Goal: Use online tool/utility: Use online tool/utility

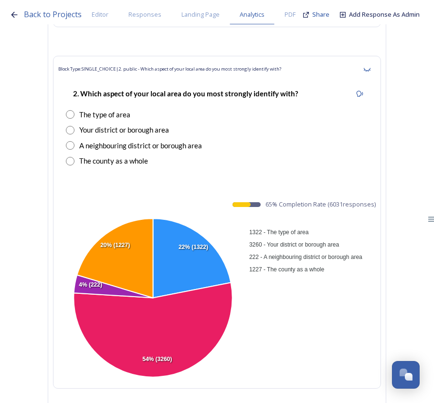
scroll to position [1296, 0]
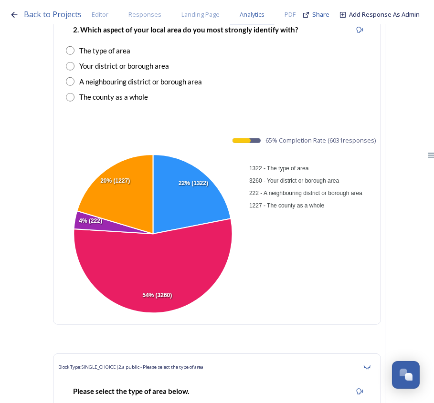
click at [191, 84] on div "2. Which aspect of your local area do you most strongly identify with? The type…" at bounding box center [217, 63] width 318 height 98
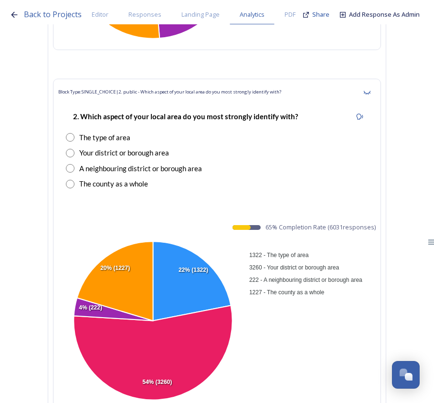
scroll to position [1175, 0]
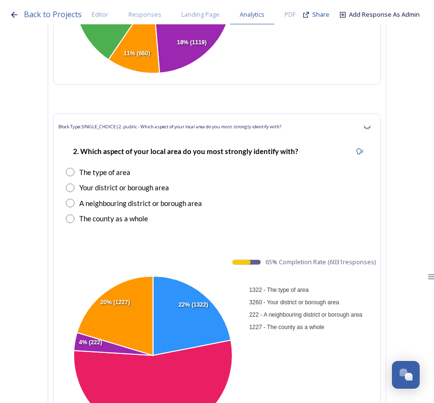
click at [234, 119] on div "Block Type: SINGLE_CHOICE | 2. public - Which aspect of your local area do you …" at bounding box center [217, 127] width 318 height 17
click at [140, 182] on div "Your district or borough area" at bounding box center [124, 187] width 90 height 11
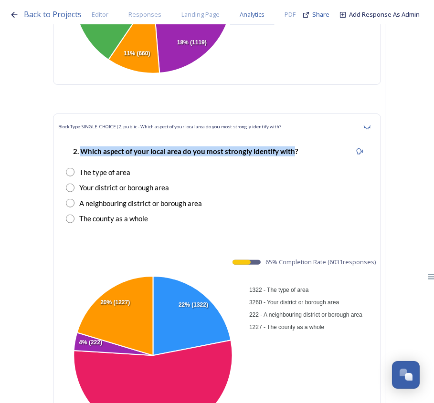
drag, startPoint x: 290, startPoint y: 132, endPoint x: 83, endPoint y: 128, distance: 206.8
click at [83, 147] on strong "2. Which aspect of your local area do you most strongly identify with?" at bounding box center [185, 151] width 225 height 9
copy strong "Which aspect of your local area do you most strongly identify with"
click at [197, 272] on foreignobject "1322 - The type of area 3260 - Your district or borough area 222 - A neighbouri…" at bounding box center [249, 357] width 382 height 170
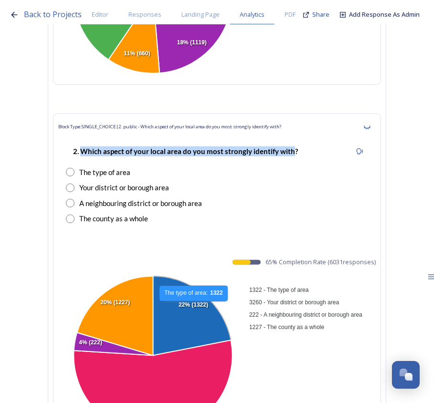
click at [194, 285] on icon at bounding box center [192, 315] width 78 height 79
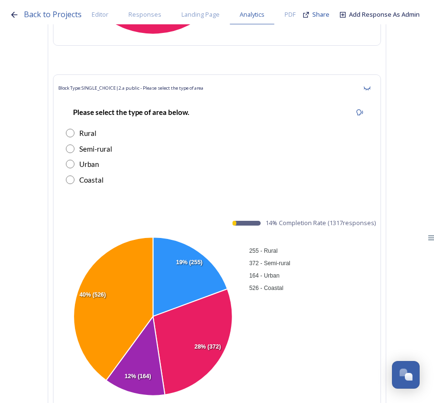
scroll to position [1695, 0]
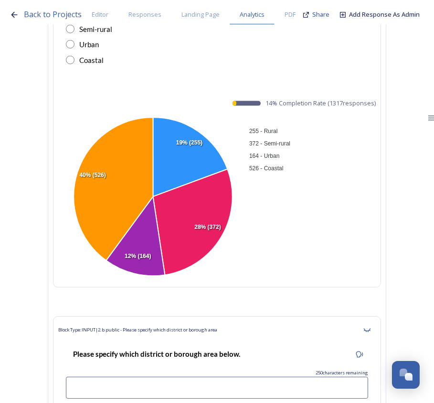
click at [203, 245] on foreignobject "255 - Rural 372 - Semi-rural 164 - Urban 526 - Coastal" at bounding box center [249, 198] width 382 height 170
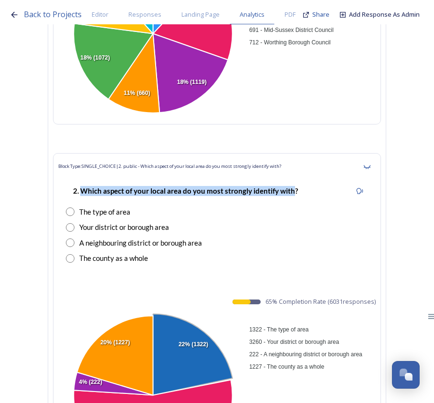
scroll to position [1175, 0]
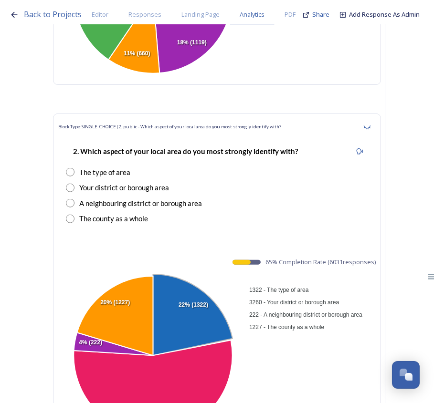
click at [183, 233] on div "Block Type: SINGLE_CHOICE | 2. public - Which aspect of your local area do you …" at bounding box center [217, 280] width 328 height 333
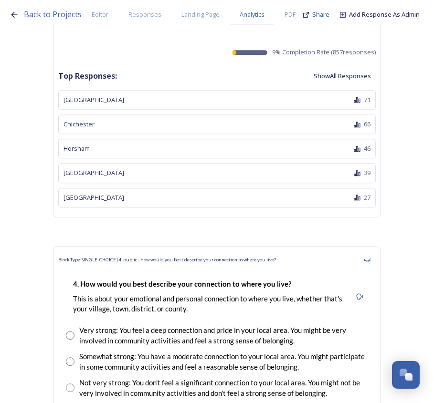
scroll to position [3098, 0]
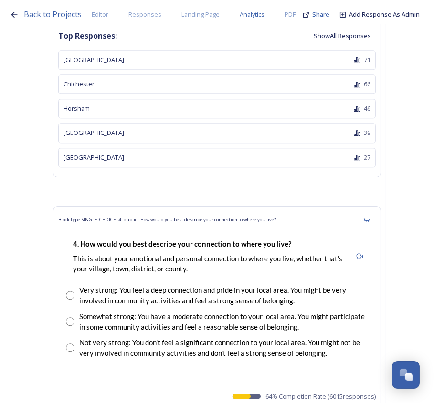
click at [325, 212] on div "Block Type: SINGLE_CHOICE | 4. public - How would you best describe your connec…" at bounding box center [217, 220] width 318 height 17
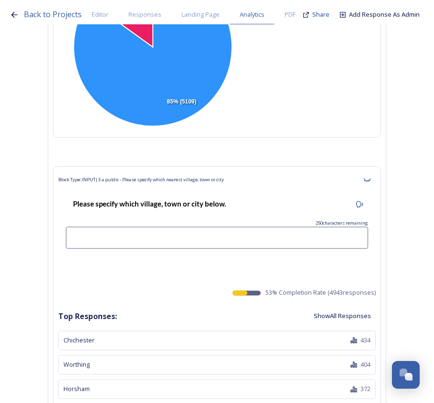
scroll to position [2577, 0]
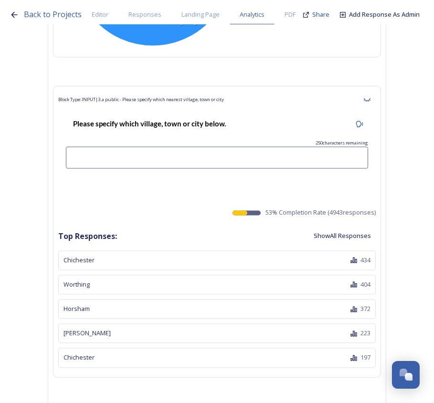
click at [265, 275] on div "Worthing 404" at bounding box center [217, 285] width 318 height 20
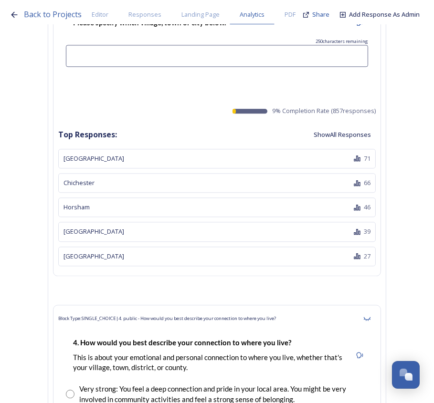
scroll to position [3006, 0]
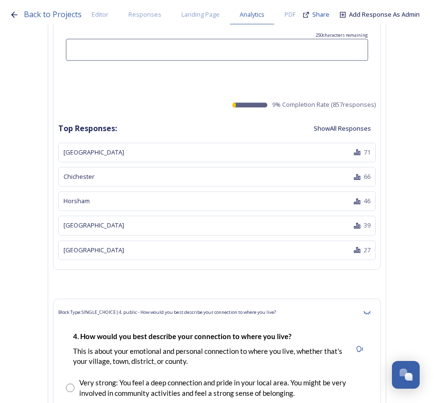
click at [308, 191] on div "Horsham 46" at bounding box center [217, 201] width 318 height 20
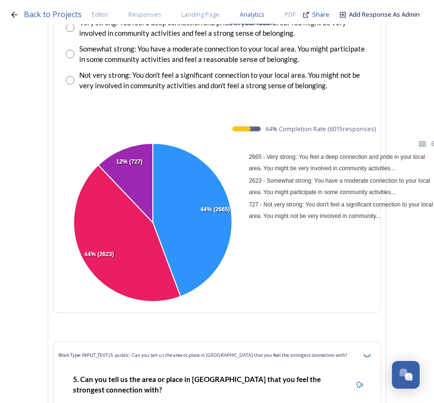
scroll to position [3406, 0]
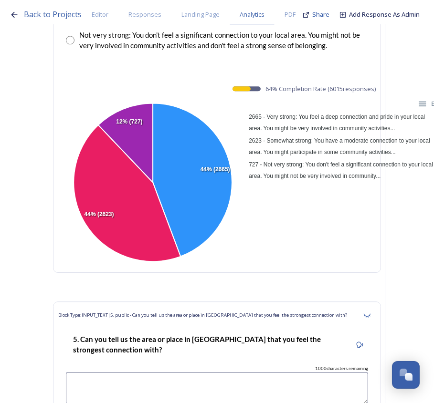
click at [335, 182] on div "2665 - Very strong: You feel a deep connection and pride in your local area. Yo…" at bounding box center [342, 146] width 191 height 73
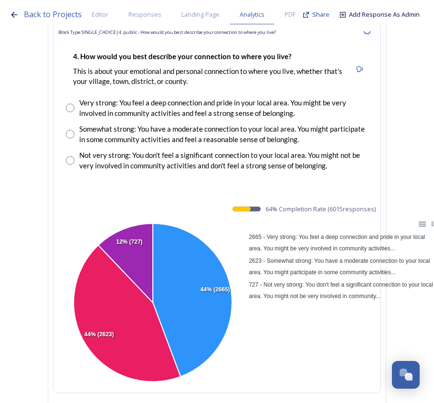
scroll to position [3246, 0]
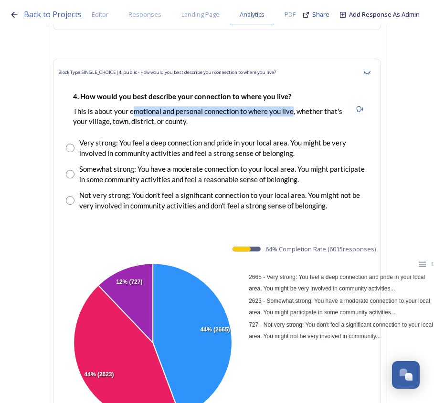
drag, startPoint x: 132, startPoint y: 85, endPoint x: 293, endPoint y: 88, distance: 160.4
click at [293, 106] on p "This is about your emotional and personal connection to where you live, whether…" at bounding box center [208, 116] width 271 height 21
copy p "motional and personal connection to where you live"
click at [222, 164] on div "Somewhat strong: You have a moderate connection to your local area. You might p…" at bounding box center [223, 174] width 289 height 21
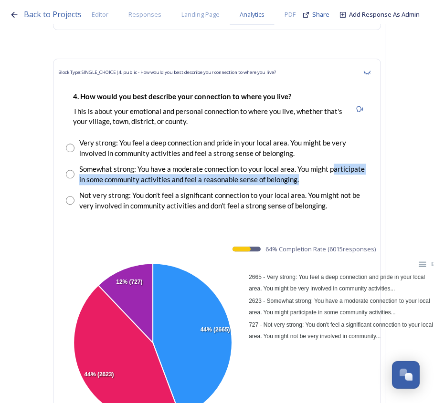
drag, startPoint x: 332, startPoint y: 145, endPoint x: 340, endPoint y: 153, distance: 11.5
click at [340, 164] on div "Somewhat strong: You have a moderate connection to your local area. You might p…" at bounding box center [223, 174] width 289 height 21
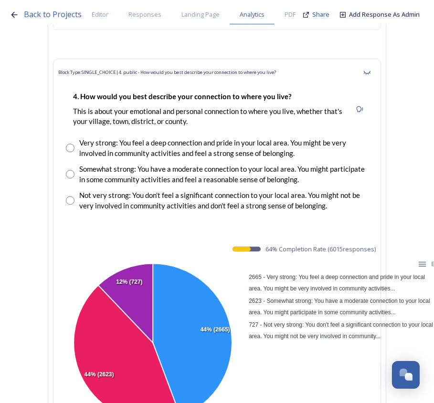
click at [328, 164] on div "Somewhat strong: You have a moderate connection to your local area. You might p…" at bounding box center [223, 174] width 289 height 21
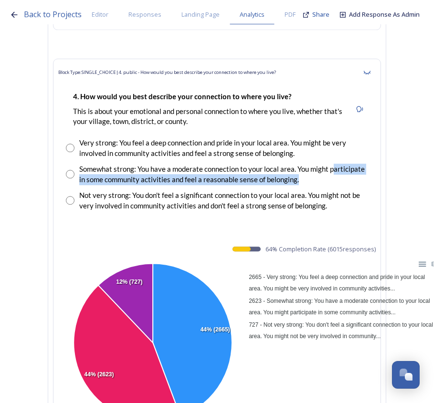
drag, startPoint x: 332, startPoint y: 145, endPoint x: 338, endPoint y: 153, distance: 9.7
click at [338, 164] on div "Somewhat strong: You have a moderate connection to your local area. You might p…" at bounding box center [223, 174] width 289 height 21
copy div "articipate in some community activities and feel a reasonable sense of belongin…"
click at [202, 259] on foreignobject "2665 - Very strong: You feel a deep connection and pride in your local area. Yo…" at bounding box center [249, 344] width 382 height 170
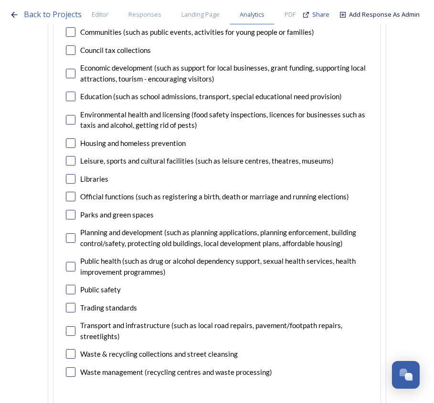
scroll to position [8616, 0]
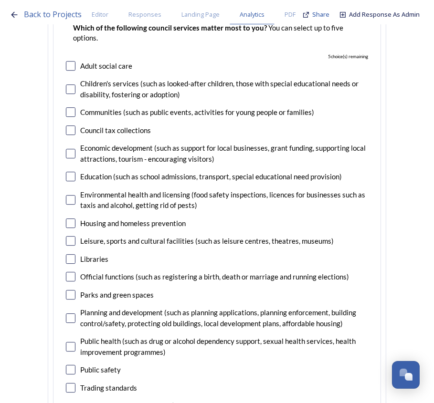
click at [219, 167] on div "7. Council services will continue, no matter what the local government structur…" at bounding box center [217, 228] width 318 height 483
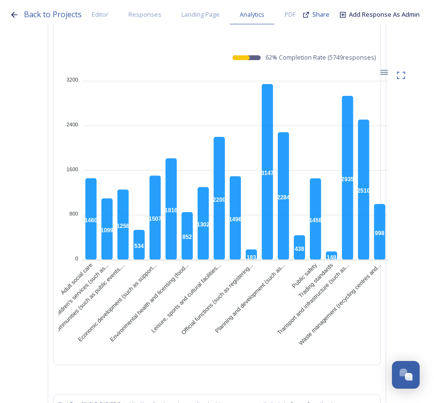
scroll to position [8896, 0]
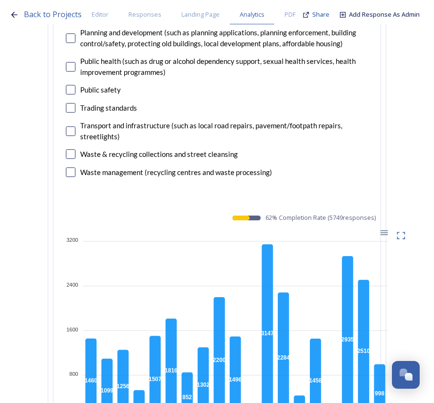
click at [388, 227] on div "Download SVG Download PNG Download CSV" at bounding box center [383, 232] width 15 height 11
click at [401, 231] on icon at bounding box center [401, 236] width 10 height 10
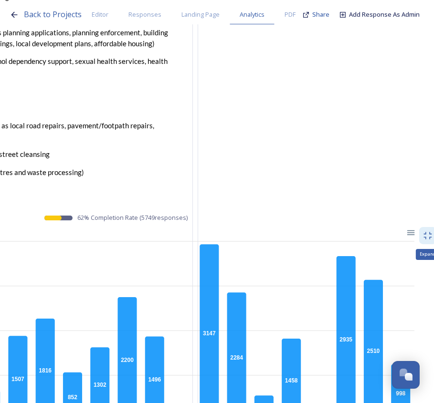
scroll to position [8896, 193]
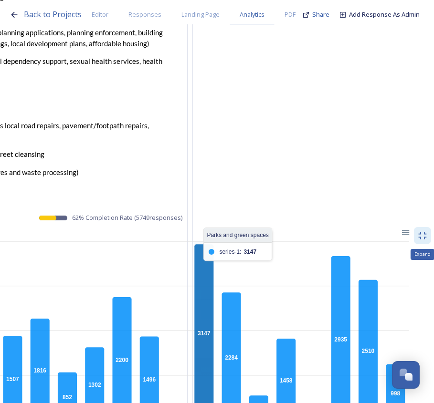
click at [201, 353] on icon at bounding box center [203, 332] width 19 height 176
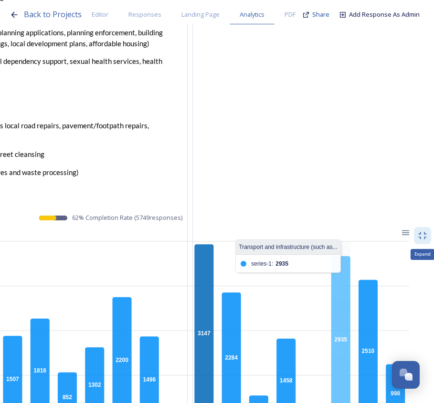
drag, startPoint x: 321, startPoint y: 289, endPoint x: 356, endPoint y: 279, distance: 36.6
click at [356, 279] on foreignobject at bounding box center [139, 370] width 549 height 286
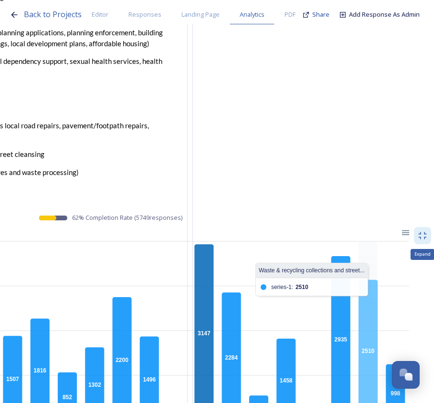
click at [368, 280] on icon at bounding box center [368, 350] width 19 height 140
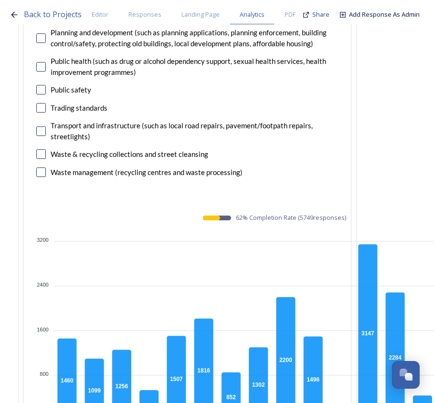
scroll to position [8896, 0]
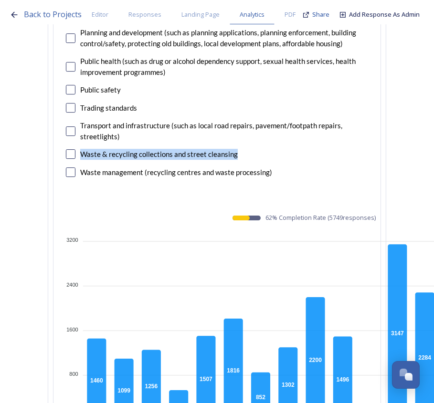
drag, startPoint x: 240, startPoint y: 103, endPoint x: 81, endPoint y: 109, distance: 159.1
click at [81, 149] on div "Waste & recycling collections and street cleansing" at bounding box center [217, 154] width 302 height 11
copy div "Waste & recycling collections and street cleansing"
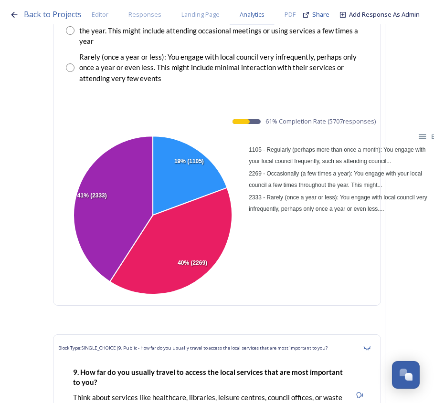
scroll to position [9658, 0]
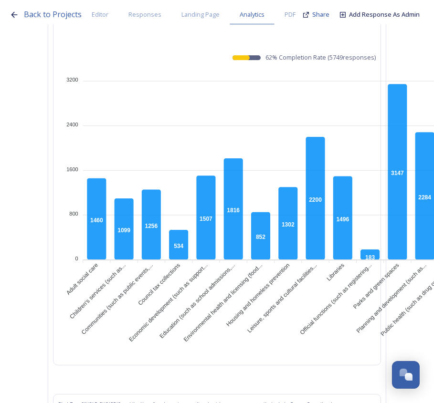
scroll to position [8976, 0]
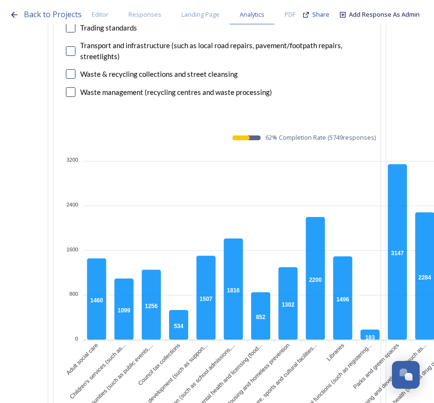
click at [190, 147] on foreignobject at bounding box center [332, 290] width 549 height 286
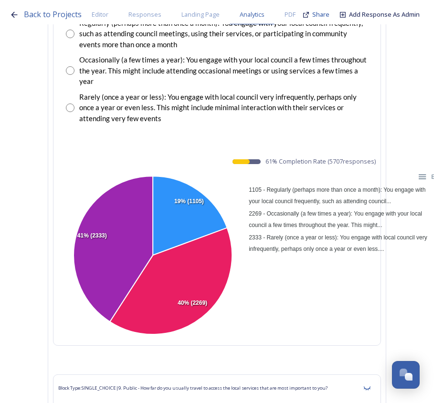
scroll to position [9377, 0]
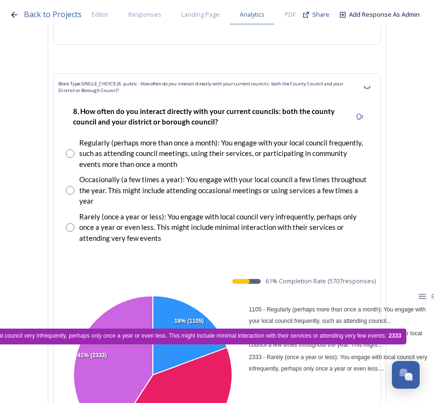
click at [138, 296] on icon at bounding box center [113, 369] width 79 height 146
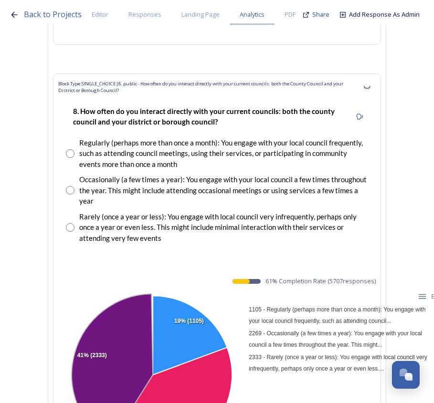
click at [166, 187] on div "8. How often do you interact directly with your current councils: both the coun…" at bounding box center [217, 174] width 318 height 157
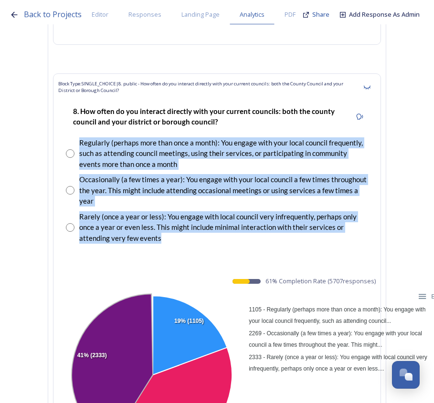
drag, startPoint x: 115, startPoint y: 181, endPoint x: 80, endPoint y: 96, distance: 91.9
click at [80, 96] on div "8. How often do you interact directly with your current councils: both the coun…" at bounding box center [217, 174] width 318 height 157
copy div "Regularly (perhaps more than once a month): You engage with your local council …"
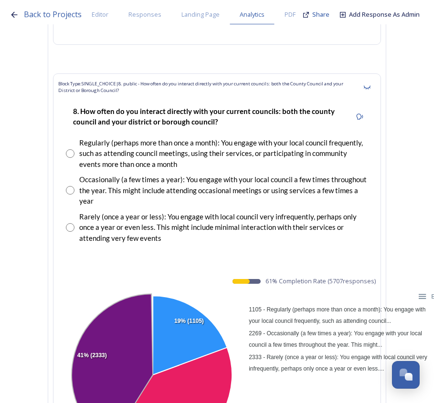
click at [203, 208] on div "Block Type: SINGLE_CHOICE | 8. public - How often do you interact directly with…" at bounding box center [217, 270] width 328 height 392
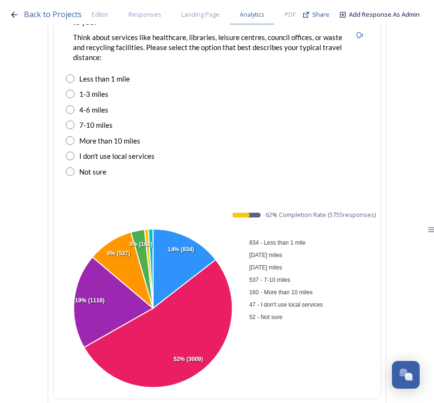
scroll to position [9938, 0]
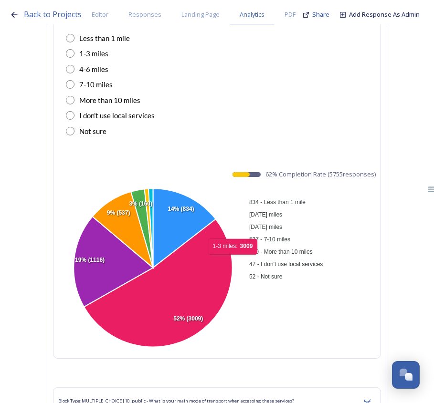
click at [238, 205] on foreignobject "834 - Less than 1 mile 3009 - 1-3 miles 1116 - 4-6 miles 537 - 7-10 miles 160 -…" at bounding box center [249, 269] width 382 height 170
click at [244, 282] on foreignobject "834 - Less than 1 mile 3009 - 1-3 miles 1116 - 4-6 miles 537 - 7-10 miles 160 -…" at bounding box center [249, 269] width 382 height 170
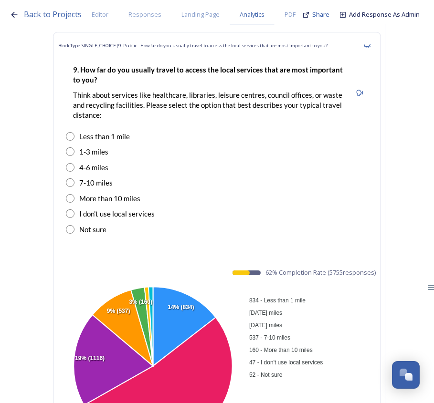
scroll to position [9776, 0]
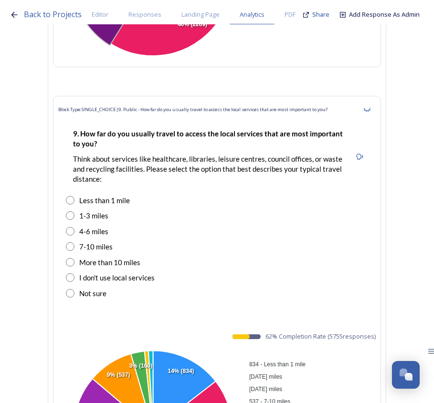
click at [168, 273] on div "I don't use local services" at bounding box center [217, 278] width 302 height 11
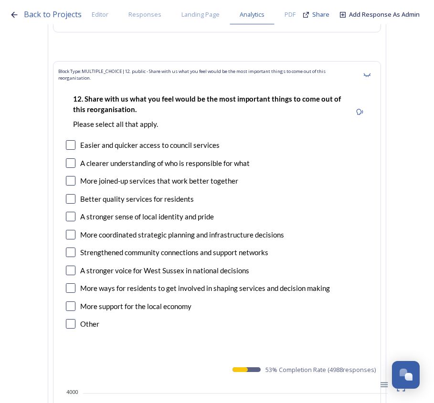
scroll to position [14215, 0]
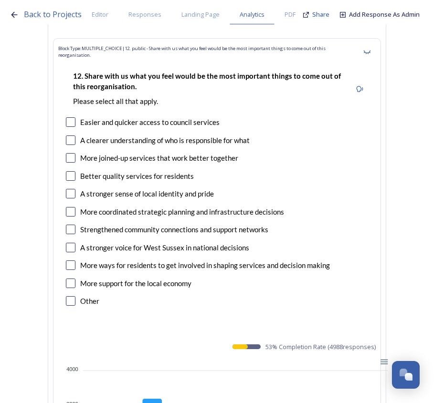
click at [368, 189] on div "A stronger sense of local identity and pride" at bounding box center [217, 194] width 302 height 11
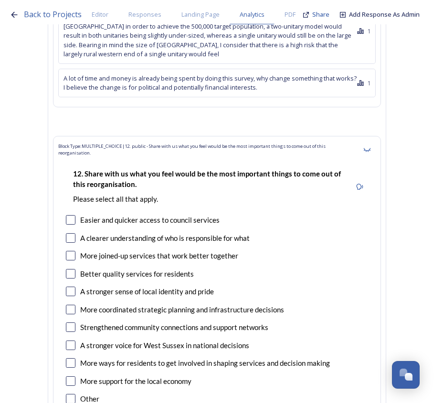
scroll to position [14076, 0]
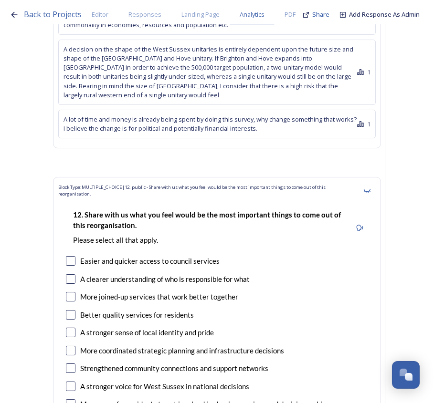
click at [300, 204] on div "12. Share with us what you feel would be the most important things to come out …" at bounding box center [208, 227] width 285 height 47
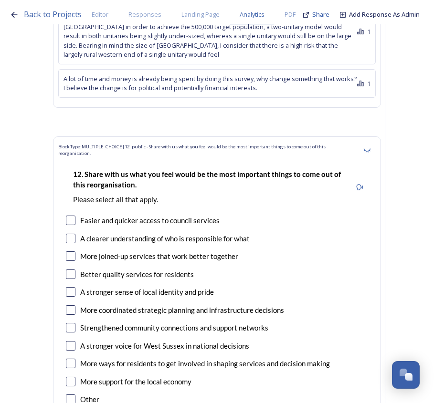
scroll to position [14236, 0]
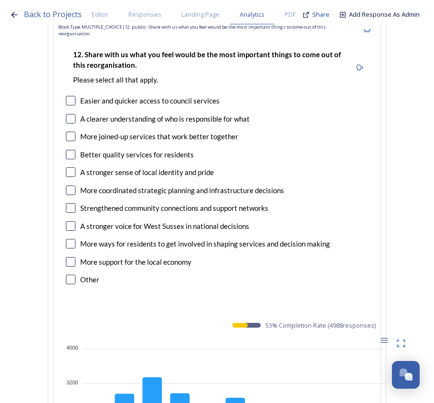
click at [262, 53] on div "12. Share with us what you feel would be the most important things to come out …" at bounding box center [217, 168] width 318 height 258
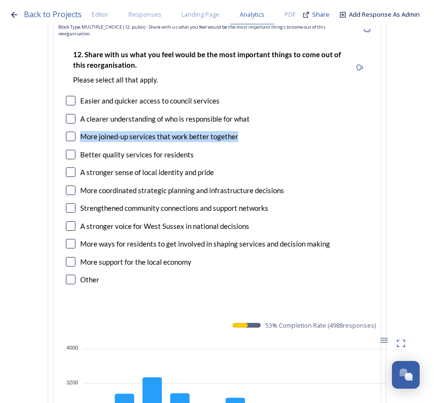
drag, startPoint x: 240, startPoint y: 48, endPoint x: 79, endPoint y: 49, distance: 160.9
click at [79, 131] on div "More joined-up services that work better together" at bounding box center [217, 136] width 302 height 11
copy div "More joined-up services that work better together"
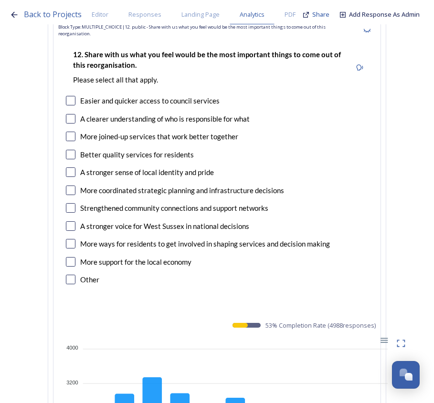
click at [181, 205] on div "12. Share with us what you feel would be the most important things to come out …" at bounding box center [217, 168] width 318 height 258
click at [208, 205] on div "12. Share with us what you feel would be the most important things to come out …" at bounding box center [217, 168] width 318 height 258
drag, startPoint x: 184, startPoint y: 63, endPoint x: 79, endPoint y: 60, distance: 105.1
click at [79, 149] on div "Better quality services for residents" at bounding box center [217, 154] width 302 height 11
copy div "Better quality services for residents"
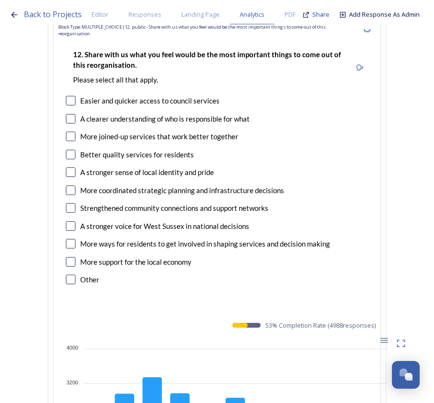
click at [194, 203] on div "Strengthened community connections and support networks" at bounding box center [174, 208] width 188 height 11
drag, startPoint x: 253, startPoint y: 30, endPoint x: 81, endPoint y: 28, distance: 172.4
click at [81, 114] on div "A clearer understanding of who is responsible for what" at bounding box center [217, 119] width 302 height 11
copy div "A clearer understanding of who is responsible for what"
click at [350, 275] on div "Other" at bounding box center [217, 280] width 302 height 11
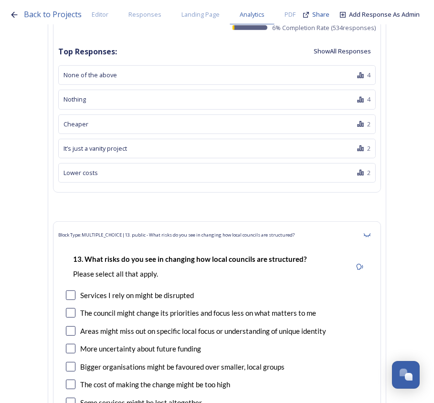
scroll to position [15078, 0]
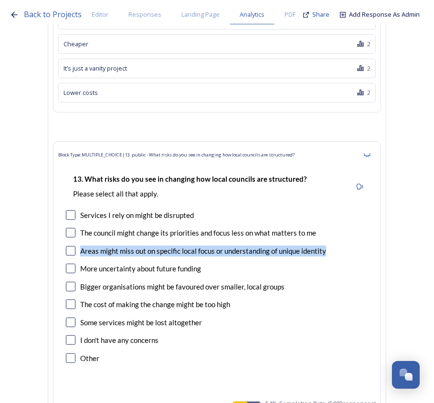
drag, startPoint x: 330, startPoint y: 162, endPoint x: 81, endPoint y: 159, distance: 249.3
click at [81, 246] on div "Areas might miss out on specific local focus or understanding of unique identity" at bounding box center [217, 251] width 302 height 11
copy div "Areas might miss out on specific local focus or understanding of unique identity"
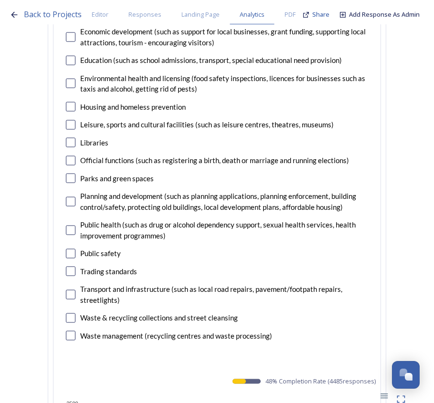
scroll to position [16401, 0]
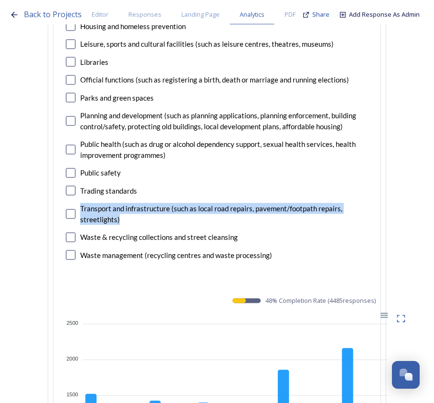
drag, startPoint x: 124, startPoint y: 117, endPoint x: 79, endPoint y: 106, distance: 45.7
click at [79, 203] on div "Transport and infrastructure (such as local road repairs, pavement/footpath rep…" at bounding box center [217, 213] width 302 height 21
copy div "Transport and infrastructure (such as local road repairs, pavement/footpath rep…"
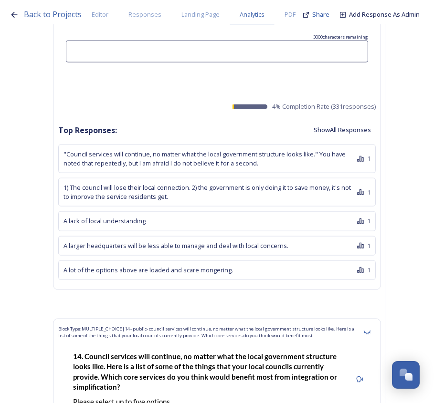
scroll to position [15920, 0]
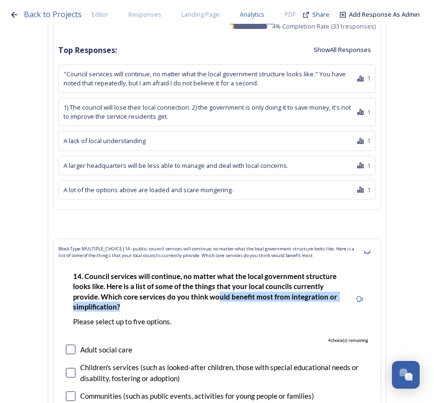
drag, startPoint x: 165, startPoint y: 204, endPoint x: 328, endPoint y: 206, distance: 162.3
click at [328, 272] on strong "14. Council services will continue, no matter what the local government structu…" at bounding box center [205, 291] width 265 height 39
click at [317, 338] on div "4 choice(s) remaining" at bounding box center [217, 341] width 302 height 7
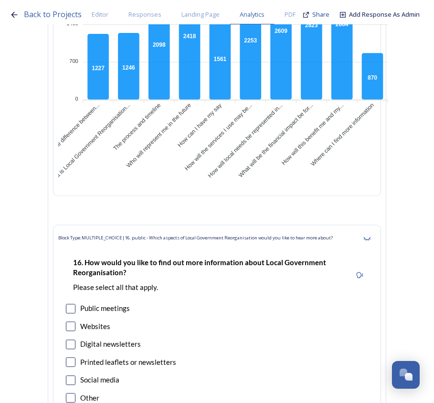
scroll to position [17723, 0]
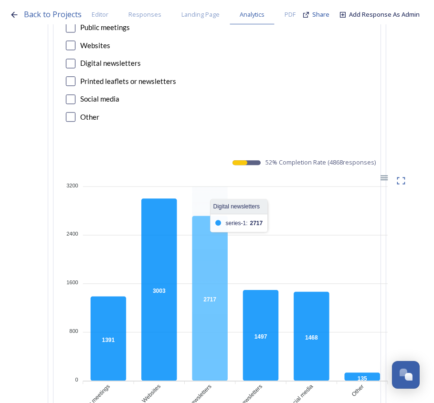
click at [221, 272] on icon at bounding box center [209, 298] width 35 height 165
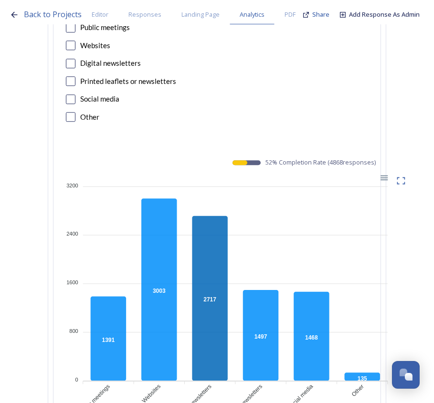
click at [263, 172] on foreignobject at bounding box center [225, 315] width 334 height 286
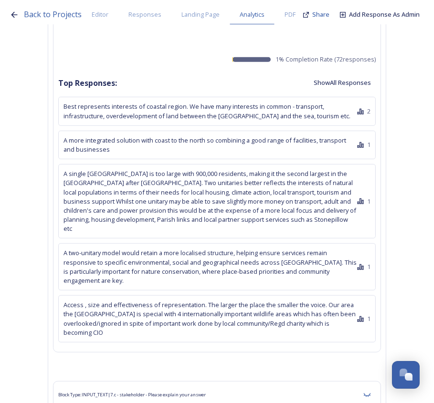
scroll to position [20007, 0]
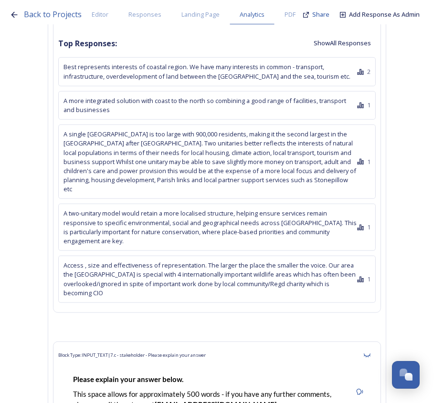
click at [162, 179] on div "Block Type: INPUT_TEXT | 7.b.a - stakeholder - Please explain your answer Pleas…" at bounding box center [217, 46] width 328 height 533
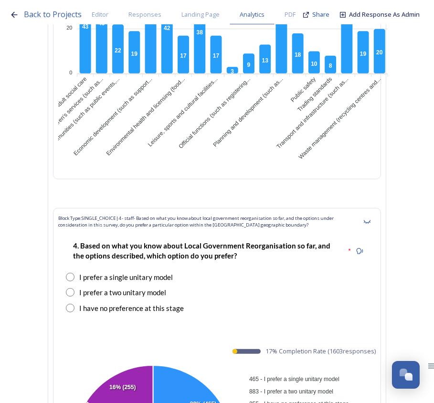
scroll to position [24736, 0]
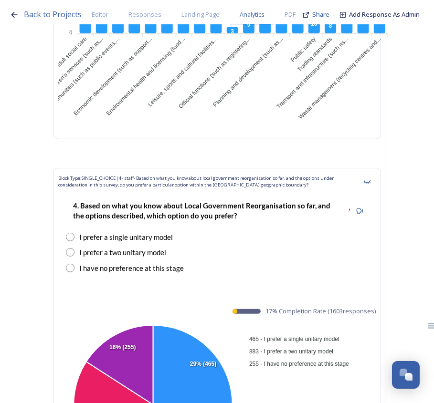
click at [339, 332] on div "465 - I prefer a single unitary model 883 - I prefer a two unitary model 255 - …" at bounding box center [342, 351] width 191 height 38
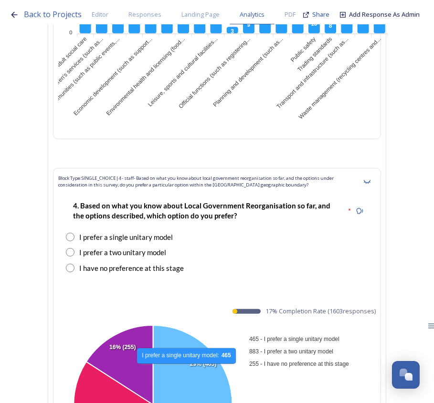
click at [187, 326] on icon at bounding box center [192, 375] width 79 height 99
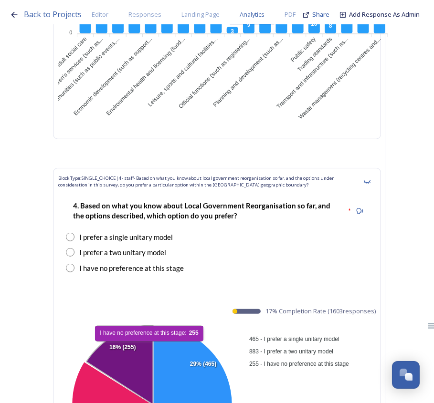
click at [148, 326] on icon at bounding box center [119, 365] width 67 height 79
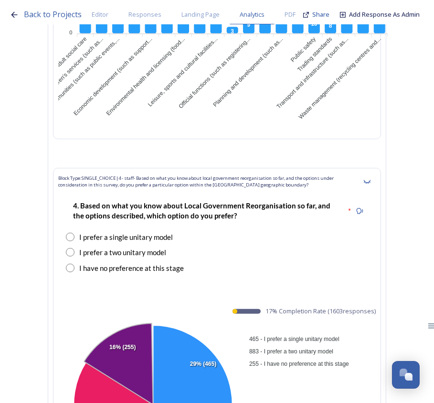
click at [286, 332] on div "465 - I prefer a single unitary model 883 - I prefer a two unitary model 255 - …" at bounding box center [342, 351] width 191 height 38
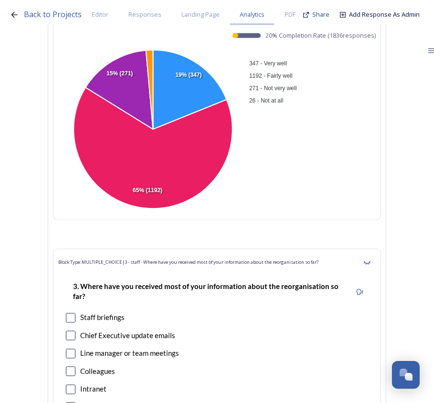
scroll to position [0, 0]
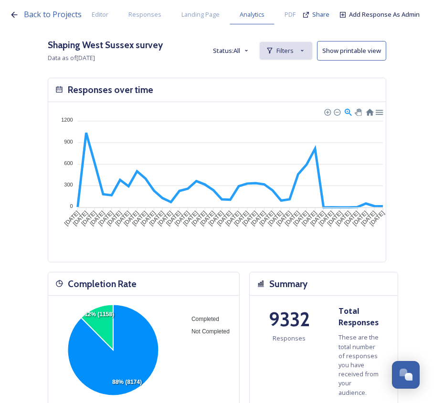
click at [302, 51] on div "Filters" at bounding box center [286, 51] width 53 height 18
click at [291, 69] on span "New Filter" at bounding box center [289, 71] width 28 height 9
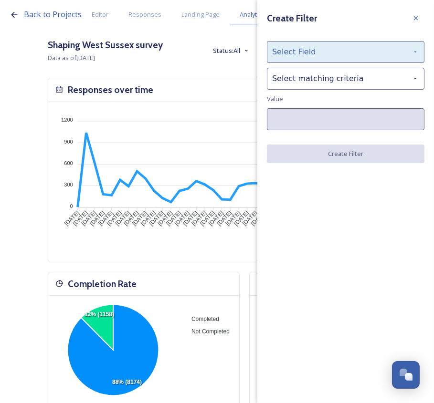
click at [297, 52] on div "Select Field" at bounding box center [346, 52] width 158 height 22
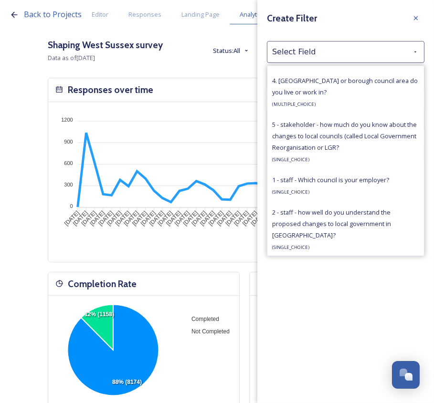
scroll to position [649, 0]
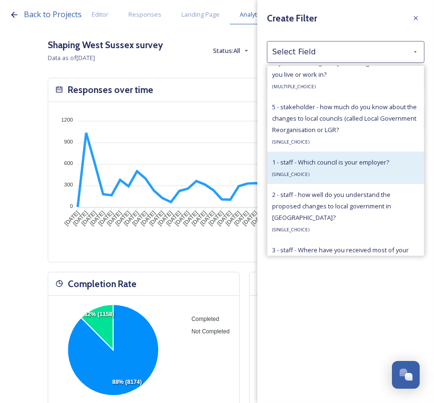
click at [375, 155] on div "1 - staff - Which council is your employer? ( SINGLE_CHOICE )" at bounding box center [345, 168] width 157 height 32
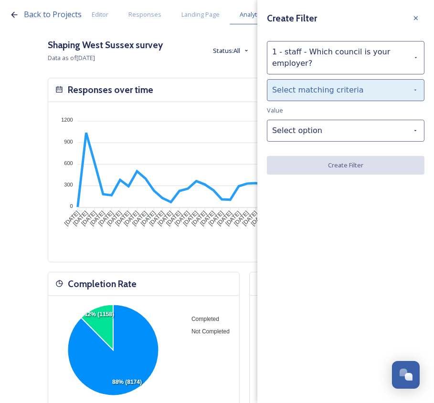
click at [333, 92] on div "Select matching criteria" at bounding box center [346, 90] width 158 height 22
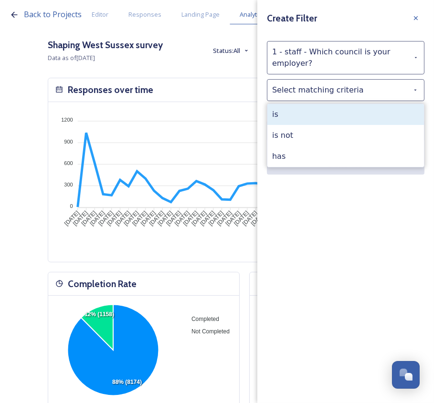
click at [331, 113] on div "is" at bounding box center [345, 114] width 157 height 21
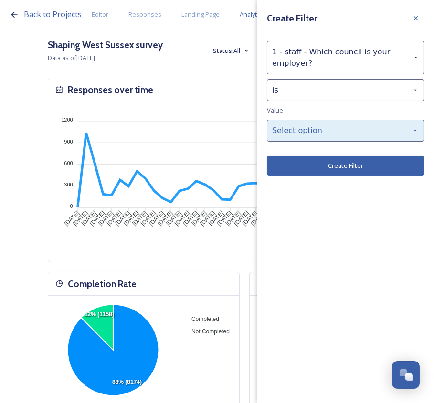
click at [332, 127] on div "Select option" at bounding box center [346, 131] width 158 height 22
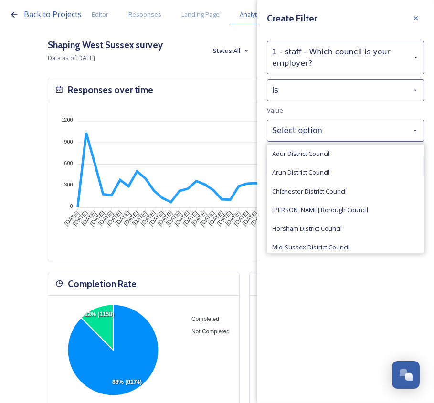
scroll to position [41, 0]
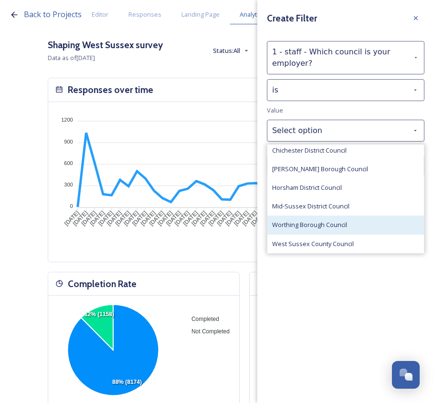
click at [377, 227] on div "Worthing Borough Council" at bounding box center [345, 225] width 157 height 19
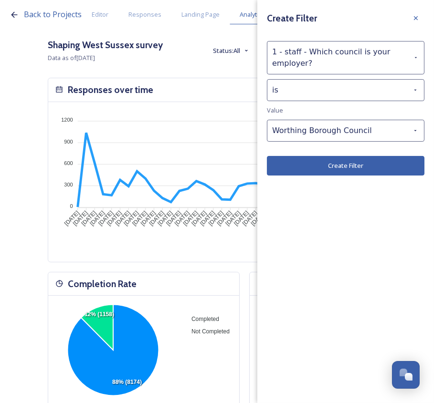
click at [359, 164] on button "Create Filter" at bounding box center [346, 166] width 158 height 20
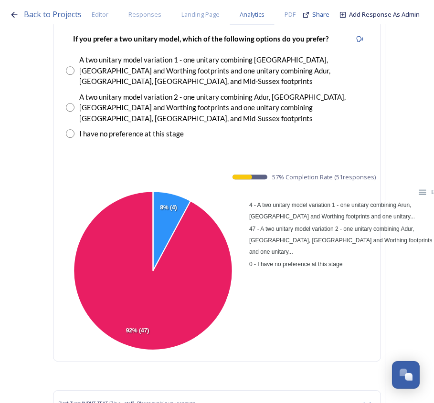
scroll to position [22684, 0]
